Goal: Task Accomplishment & Management: Complete application form

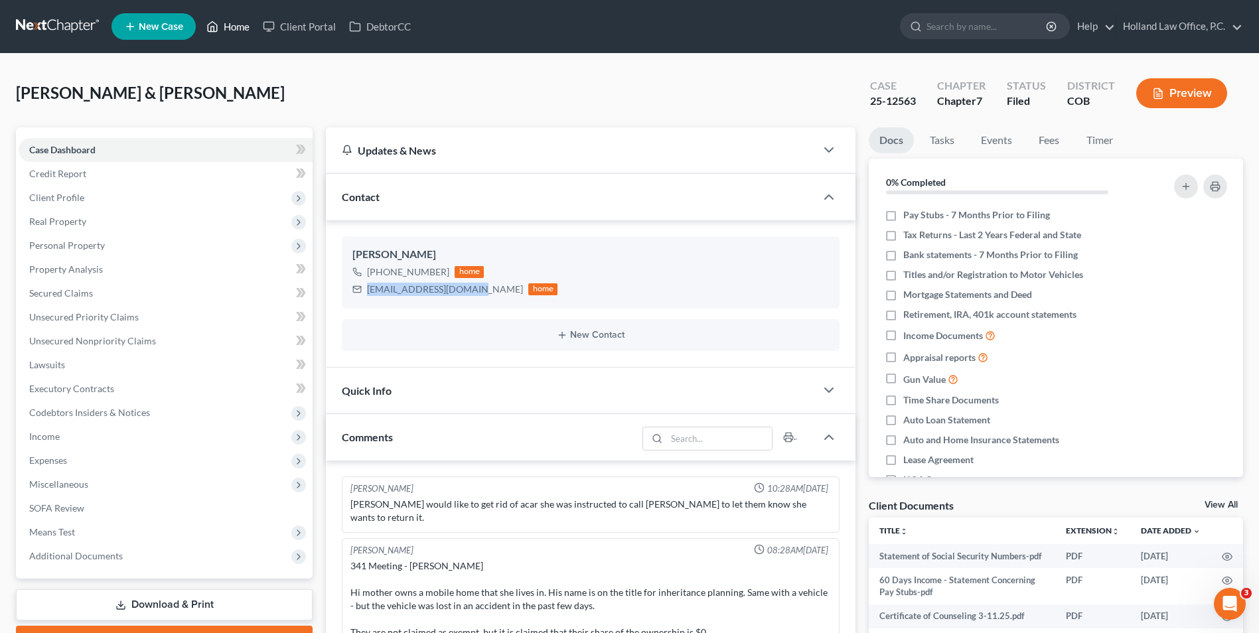
click at [222, 32] on link "Home" at bounding box center [228, 27] width 56 height 24
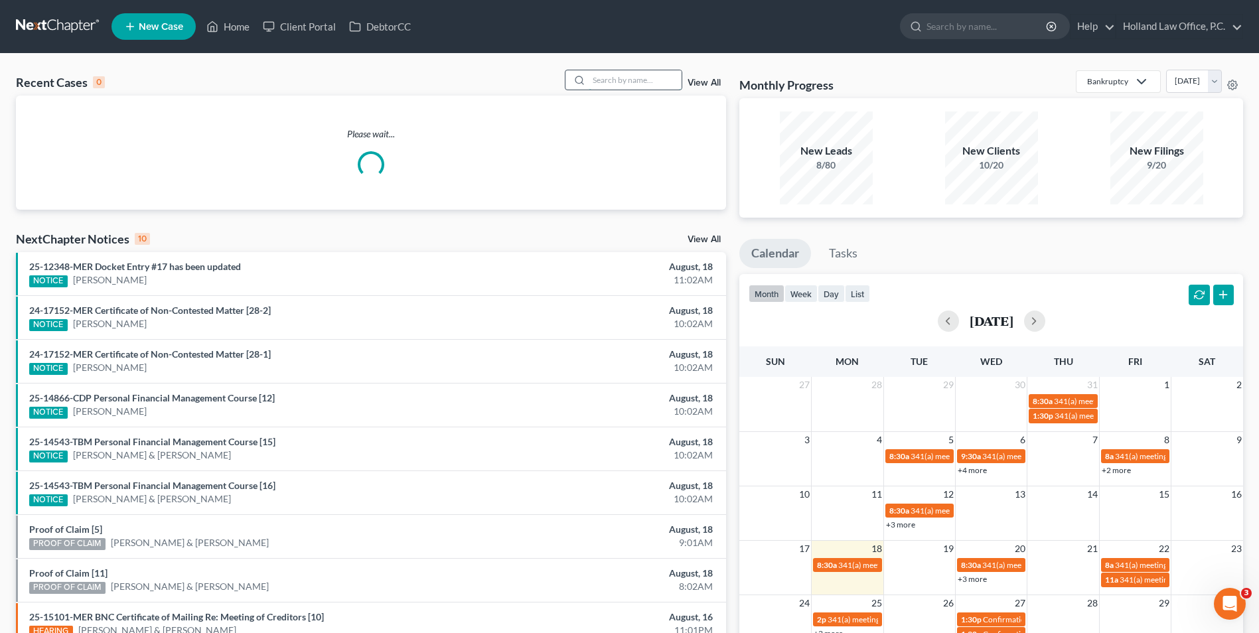
click at [645, 84] on input "search" at bounding box center [635, 79] width 93 height 19
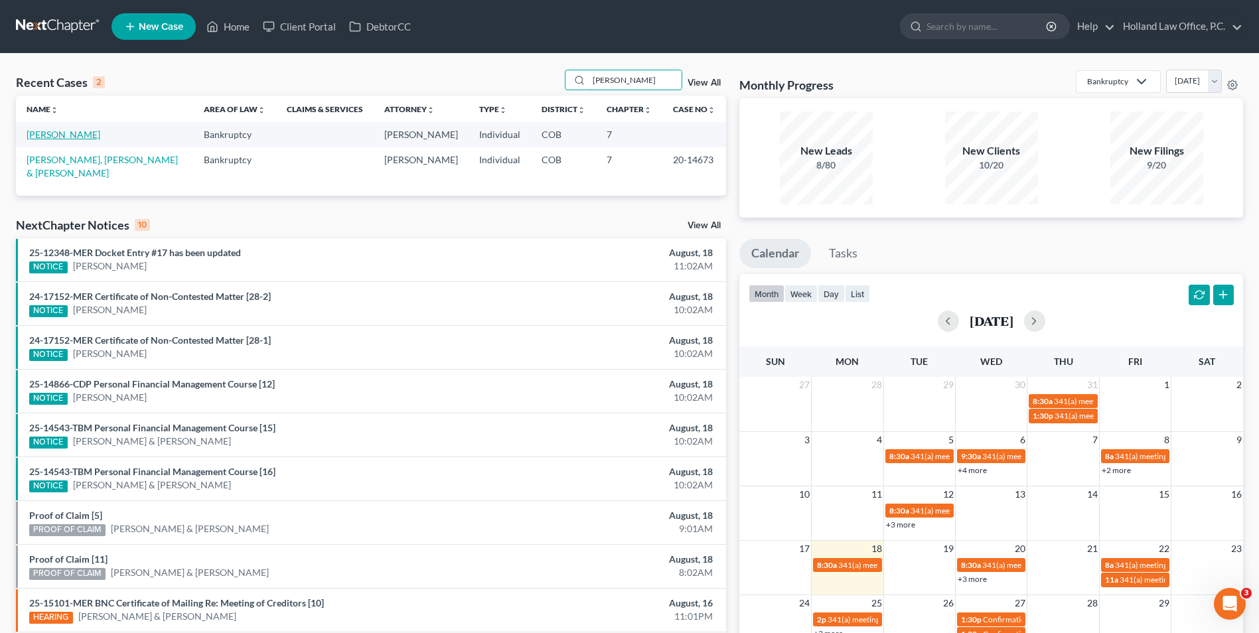
type input "[PERSON_NAME]"
click at [68, 137] on link "[PERSON_NAME]" at bounding box center [64, 134] width 74 height 11
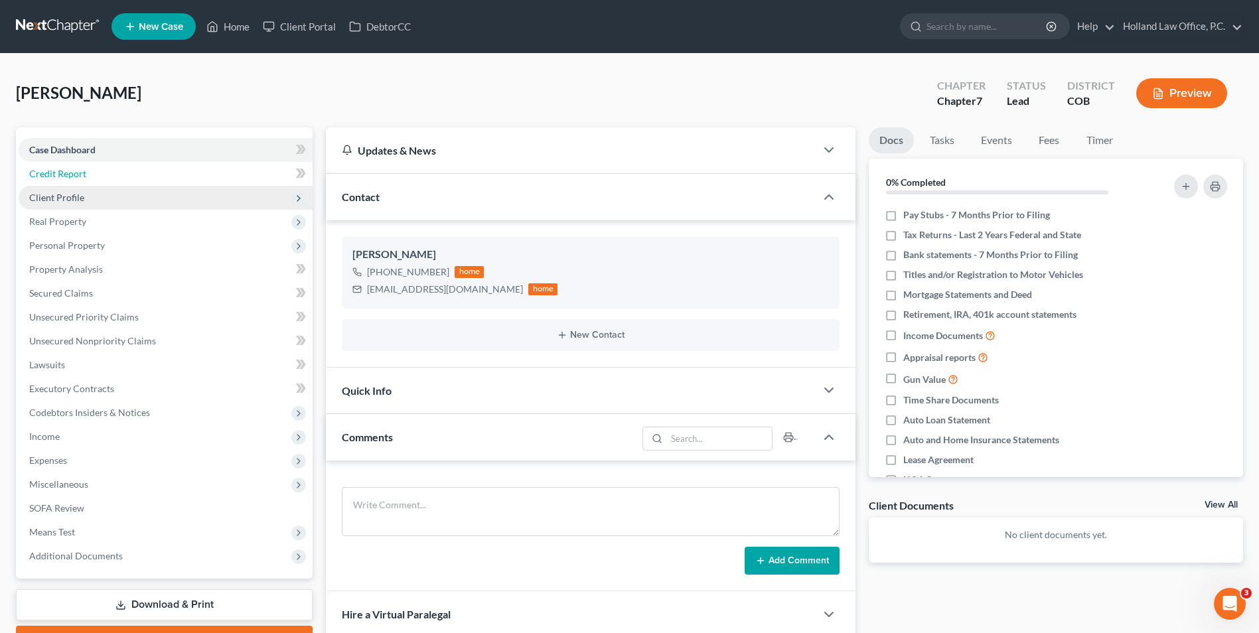
drag, startPoint x: 80, startPoint y: 178, endPoint x: 80, endPoint y: 187, distance: 8.6
click at [80, 178] on span "Credit Report" at bounding box center [57, 173] width 57 height 11
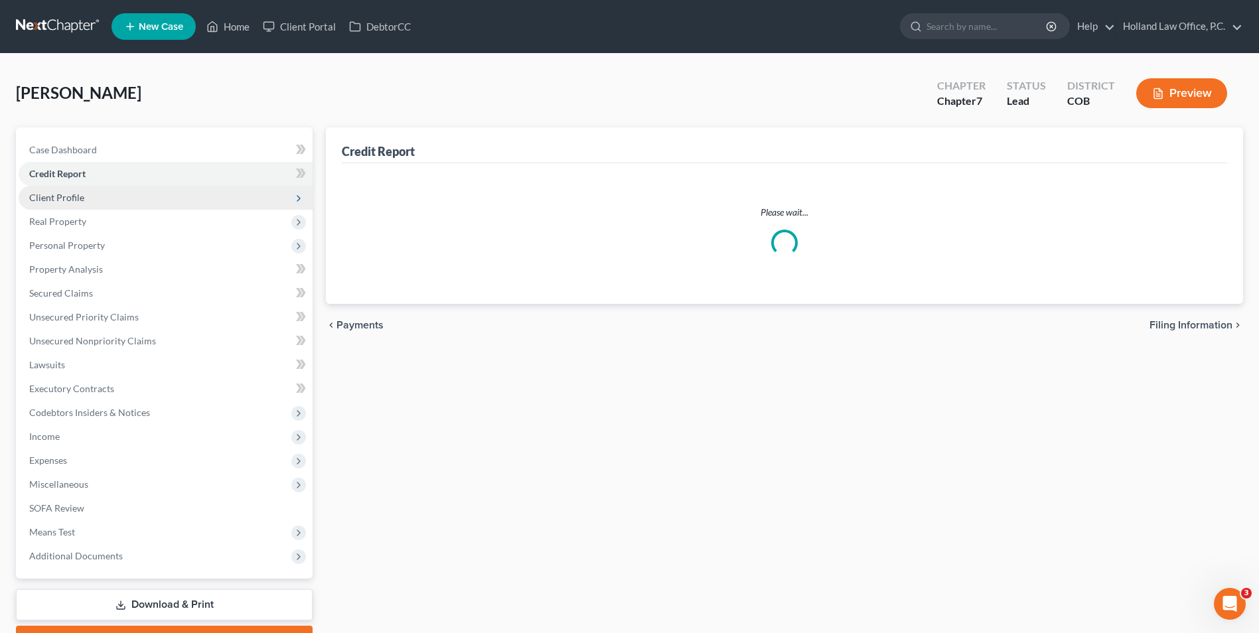
click at [78, 198] on span "Client Profile" at bounding box center [56, 197] width 55 height 11
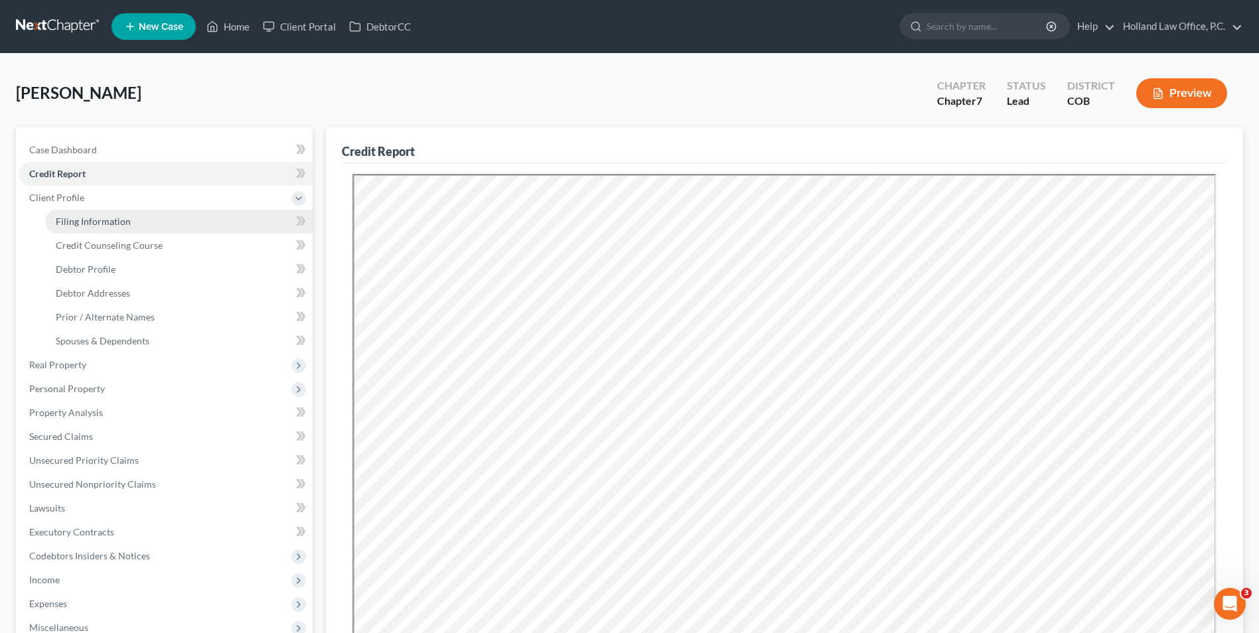
click at [105, 224] on span "Filing Information" at bounding box center [93, 221] width 75 height 11
select select "1"
select select "0"
select select "5"
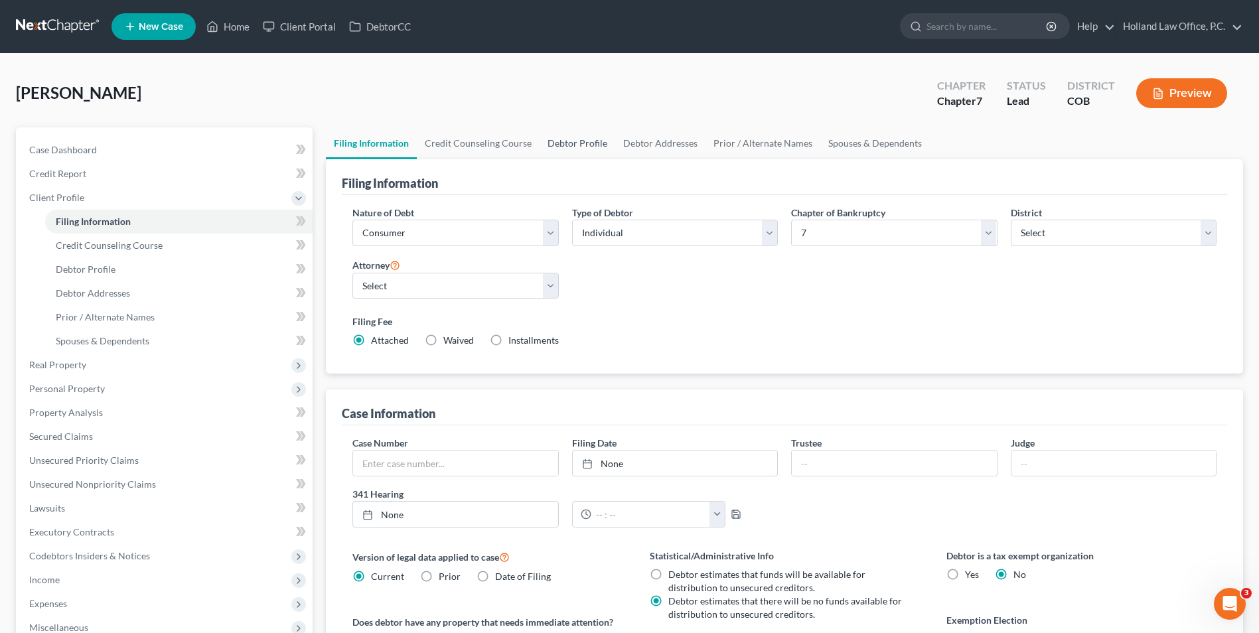
click at [600, 150] on link "Debtor Profile" at bounding box center [578, 143] width 76 height 32
select select "0"
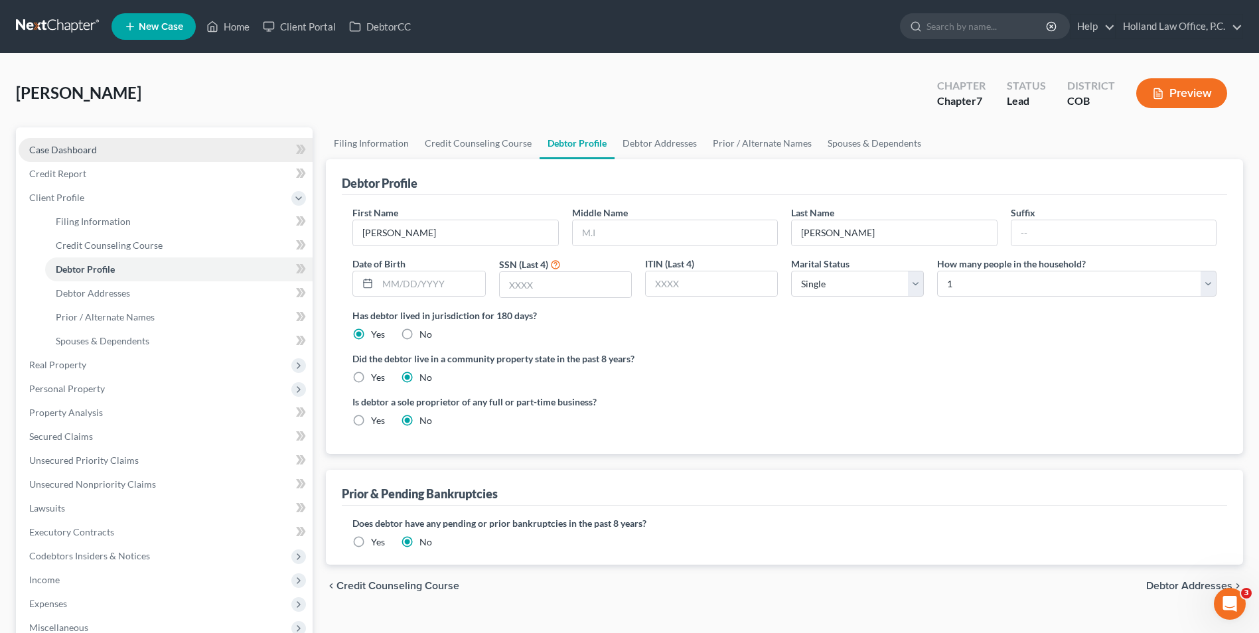
click at [92, 157] on link "Case Dashboard" at bounding box center [166, 150] width 294 height 24
